Goal: Navigation & Orientation: Find specific page/section

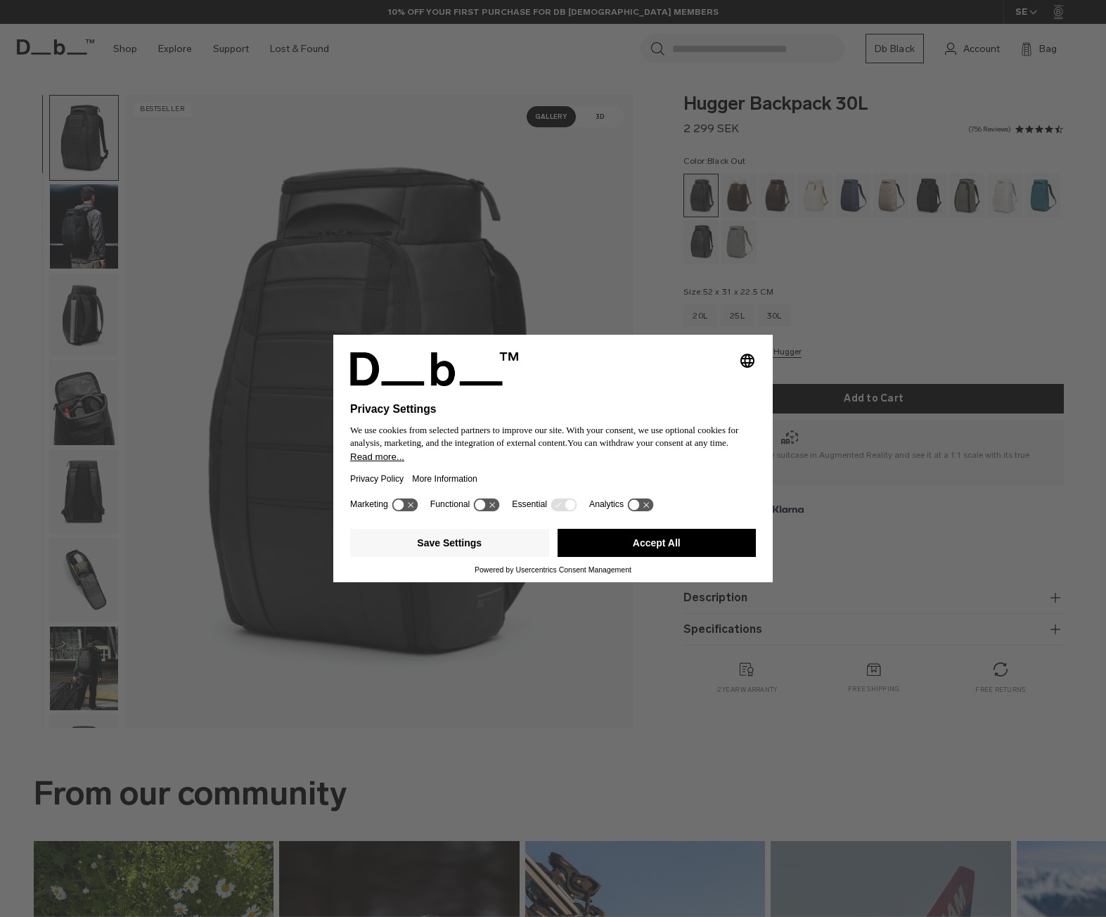
click at [867, 485] on div "Selecting an option will immediately change the language Privacy Settings We us…" at bounding box center [553, 458] width 1106 height 917
click at [618, 535] on button "Accept All" at bounding box center [657, 543] width 199 height 28
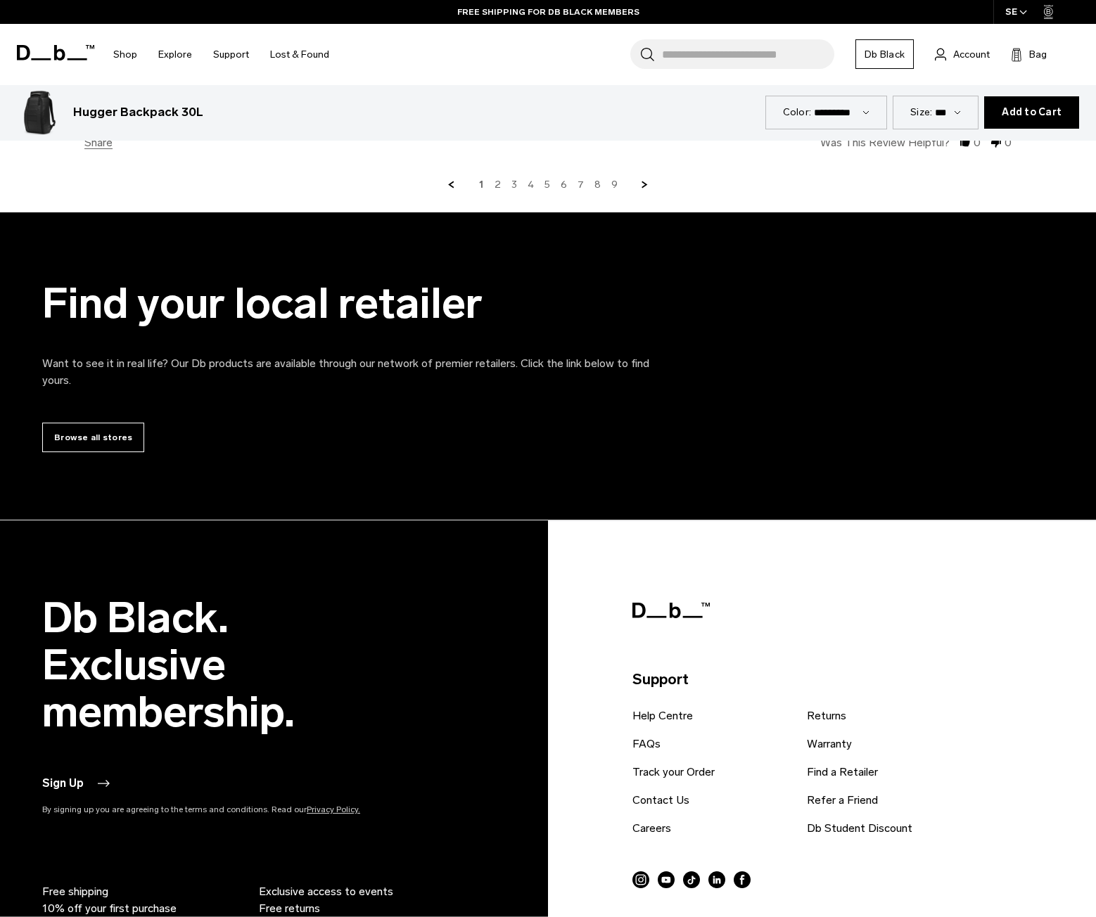
scroll to position [5833, 0]
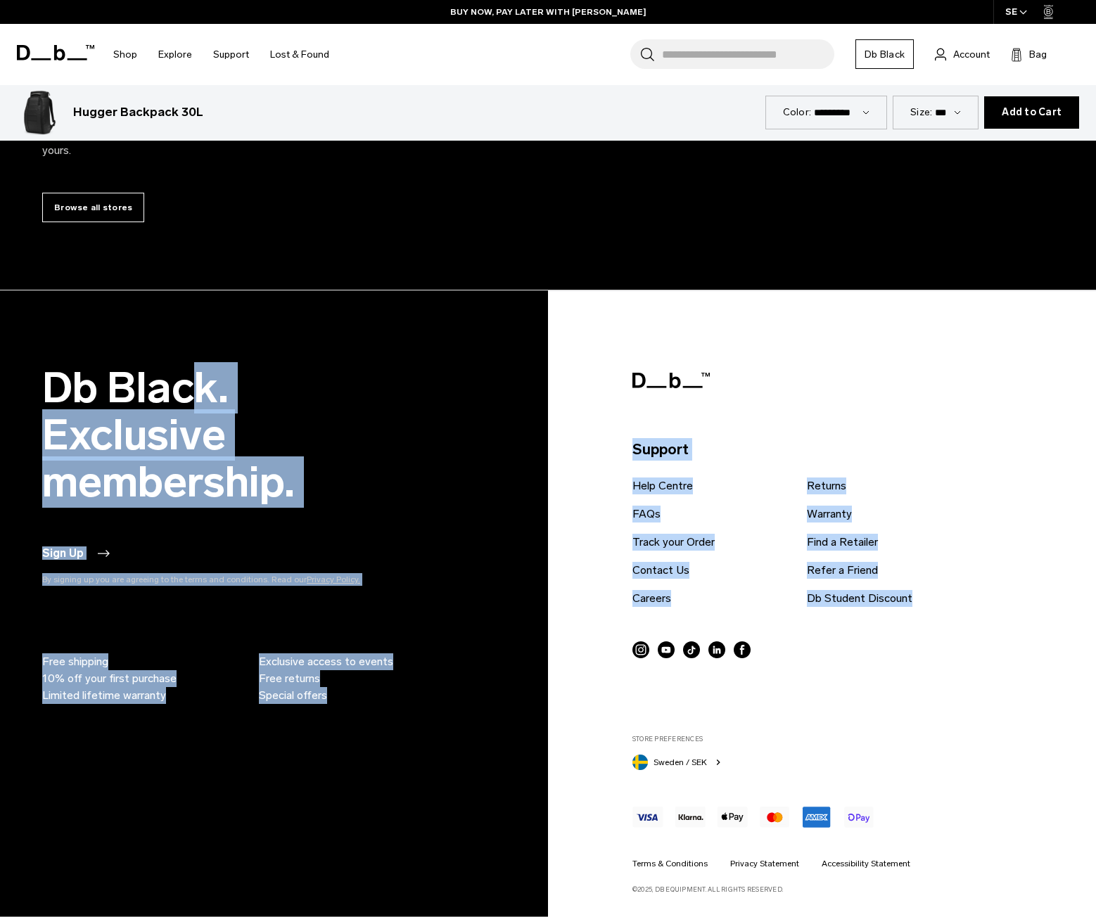
drag, startPoint x: 974, startPoint y: 611, endPoint x: 39, endPoint y: 390, distance: 960.5
click at [39, 390] on div "Db Black. Exclusive membership. Sign Up By signing up you are agreeing to the t…" at bounding box center [548, 629] width 1096 height 530
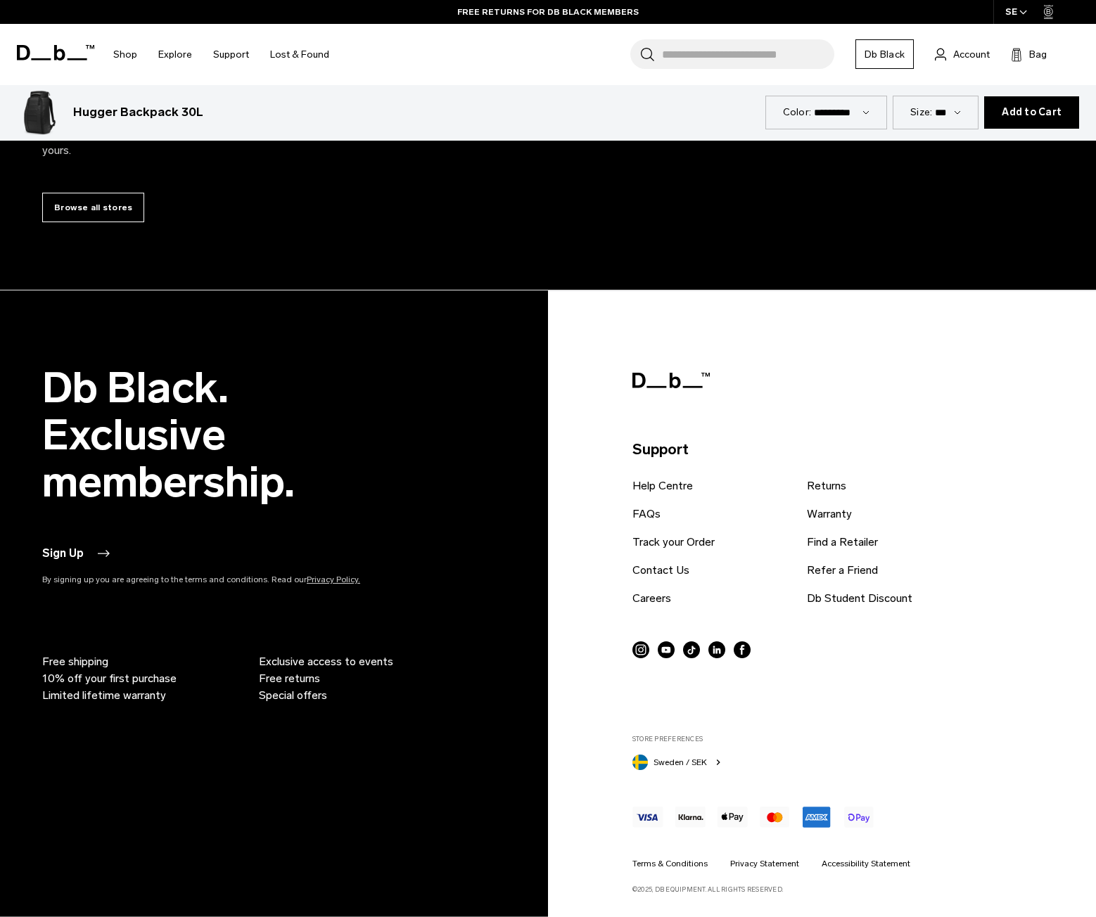
click at [445, 357] on footer "Db Black. Exclusive membership. Sign Up By signing up you are agreeing to the t…" at bounding box center [548, 603] width 1096 height 627
click at [660, 515] on link "FAQs" at bounding box center [646, 514] width 28 height 17
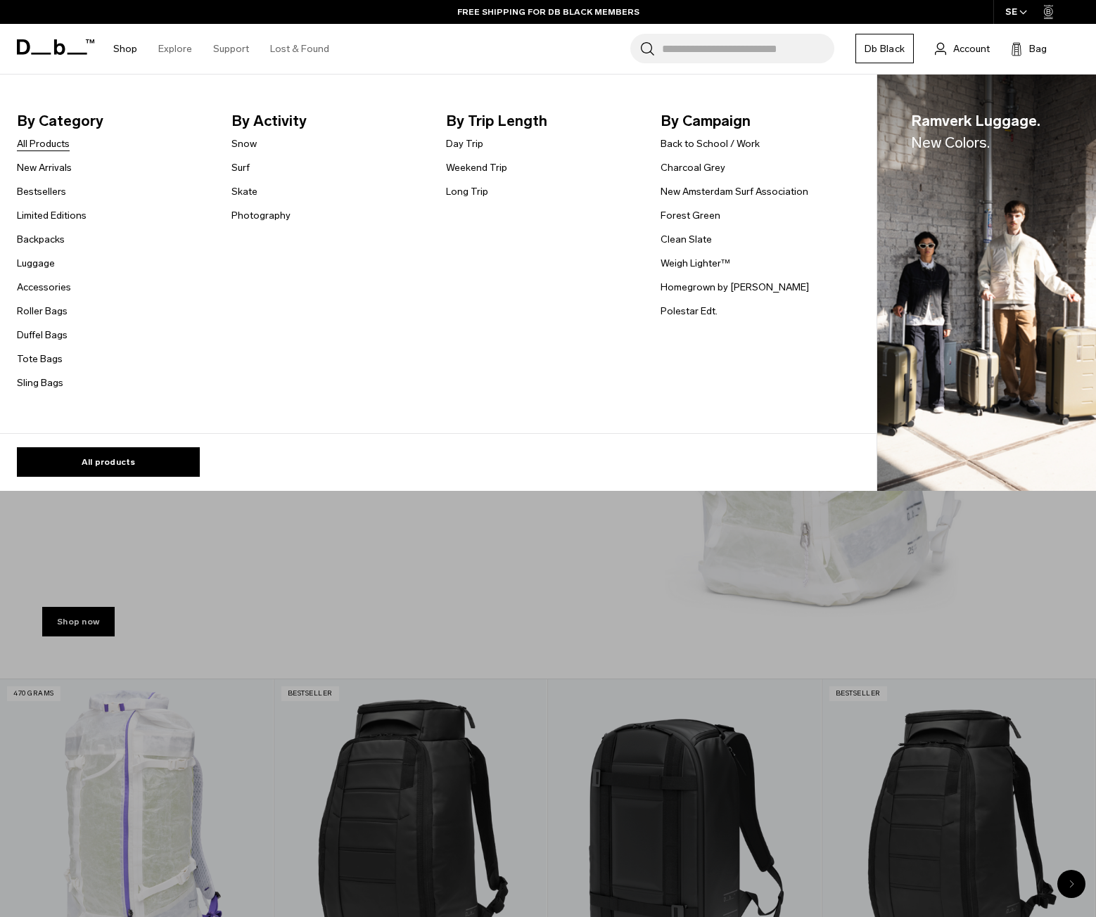
click at [46, 139] on link "All Products" at bounding box center [43, 143] width 53 height 15
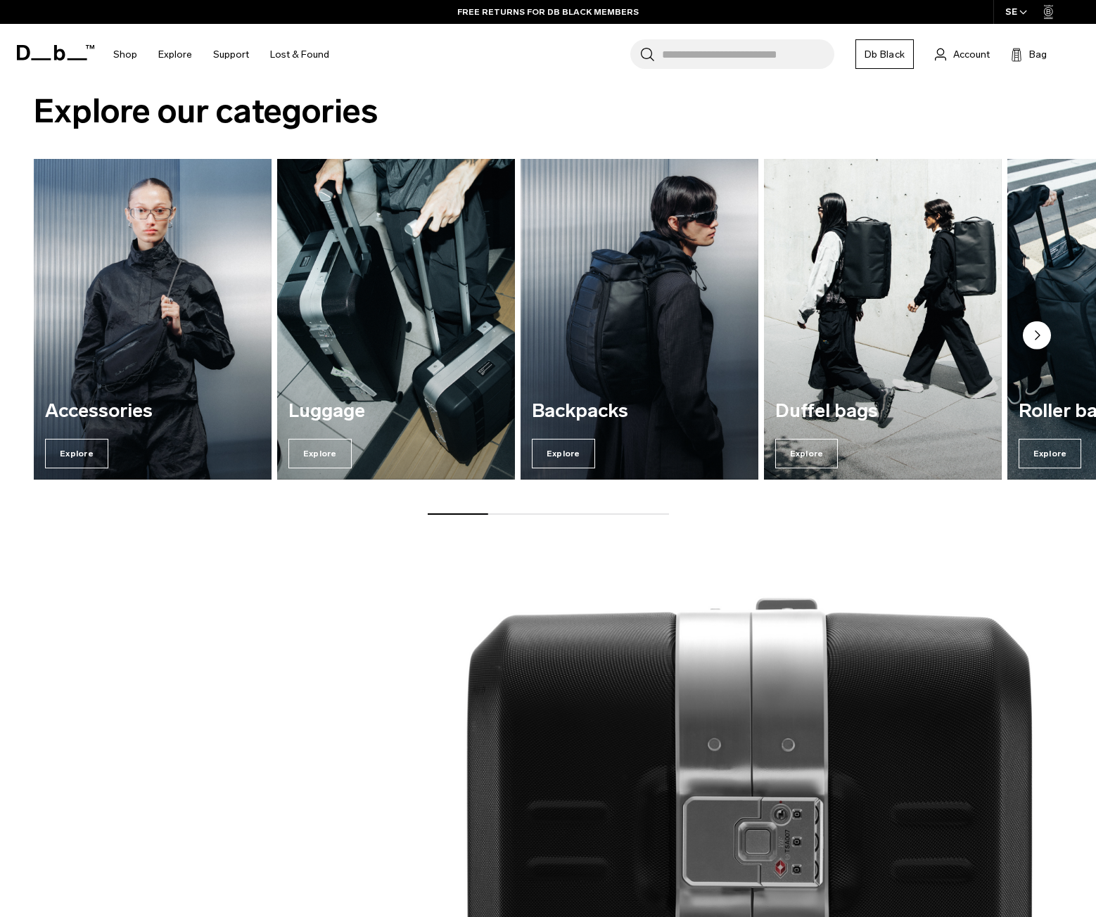
scroll to position [1055, 0]
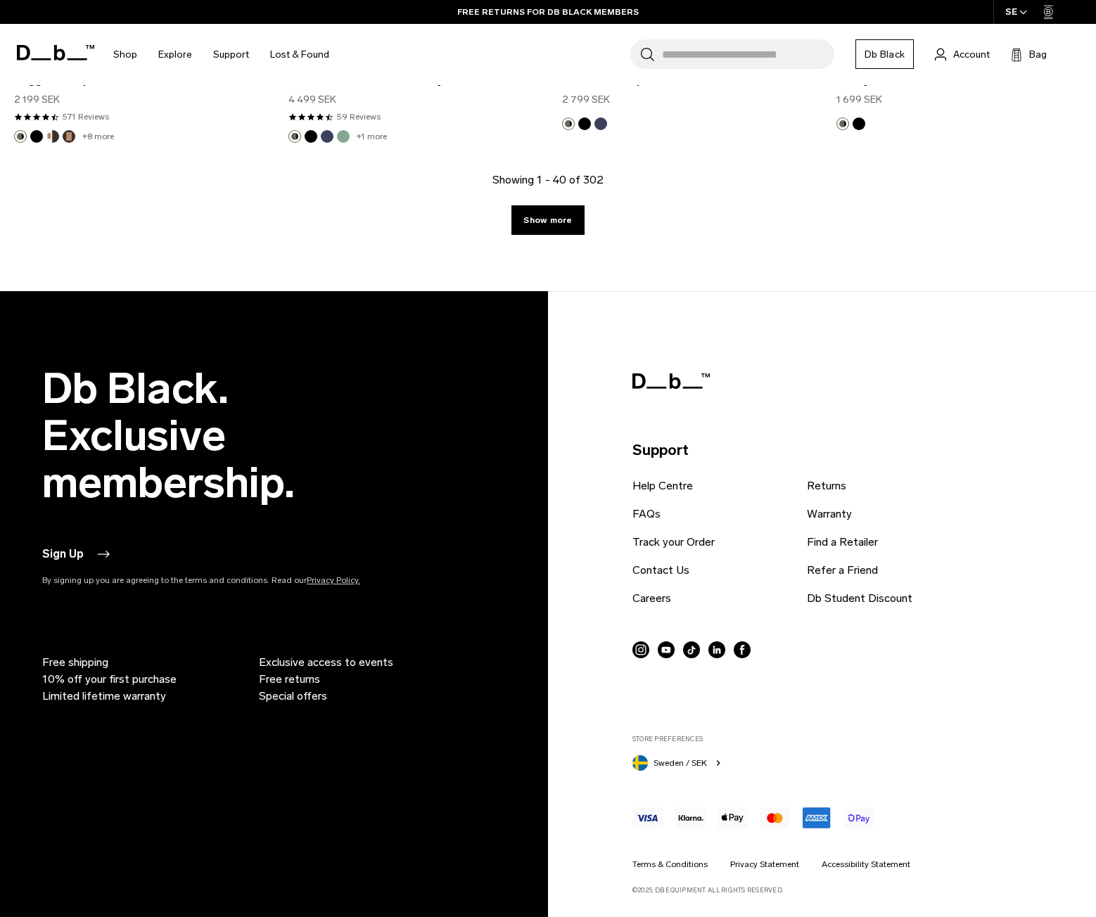
scroll to position [4749, 0]
